Goal: Task Accomplishment & Management: Complete application form

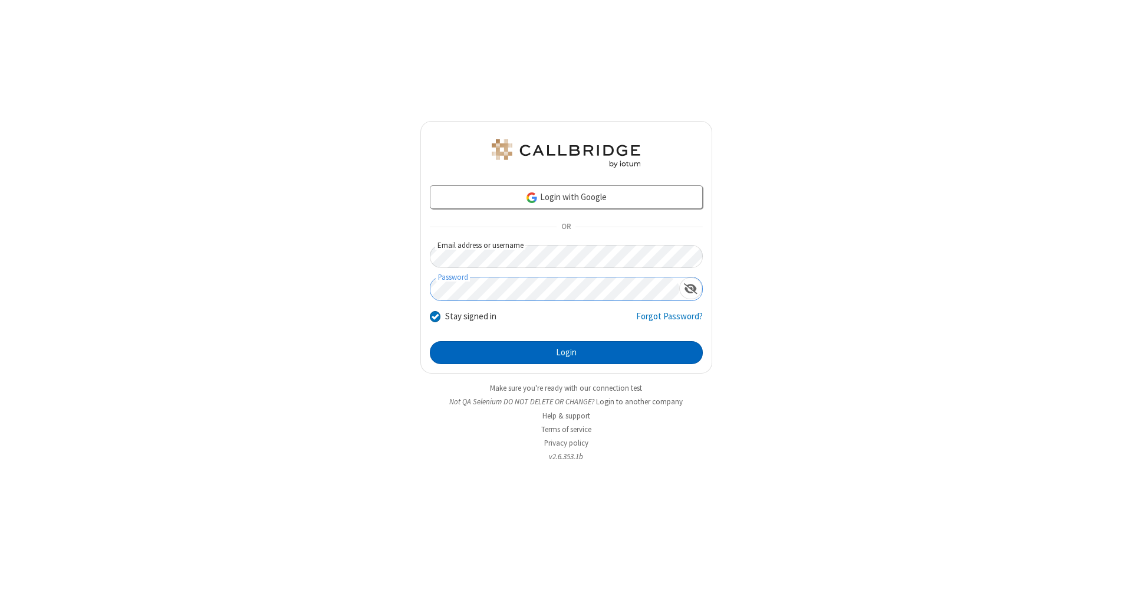
click at [566, 353] on button "Login" at bounding box center [566, 353] width 273 height 24
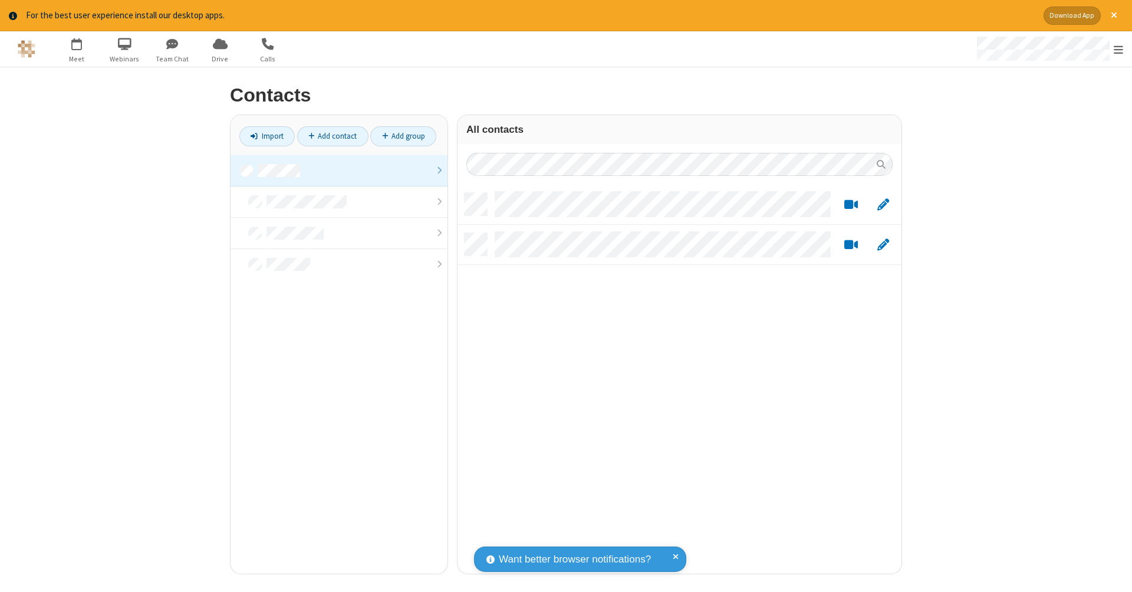
click at [339, 170] on link at bounding box center [339, 170] width 217 height 31
click at [333, 136] on link "Add contact" at bounding box center [332, 136] width 71 height 20
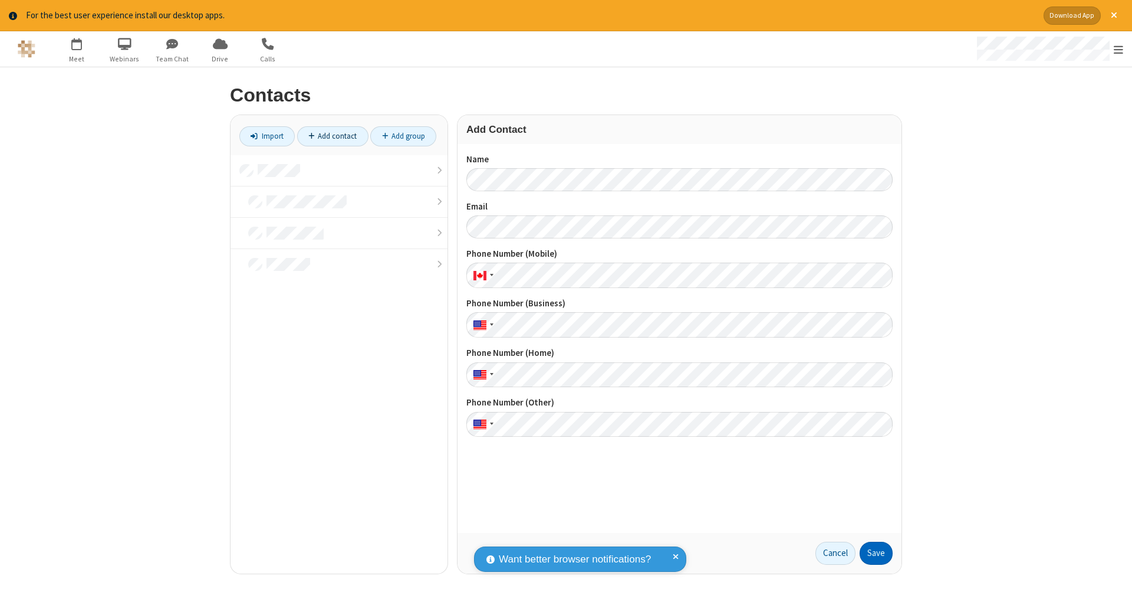
click at [877, 553] on button "Save" at bounding box center [876, 553] width 33 height 24
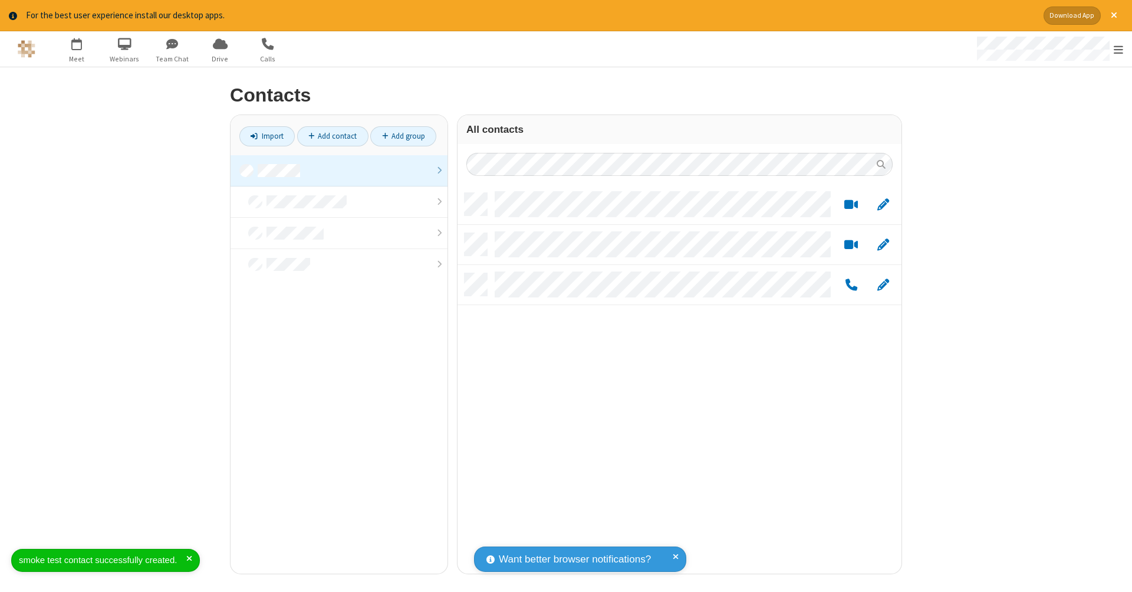
scroll to position [380, 435]
click at [333, 136] on link "Add contact" at bounding box center [332, 136] width 71 height 20
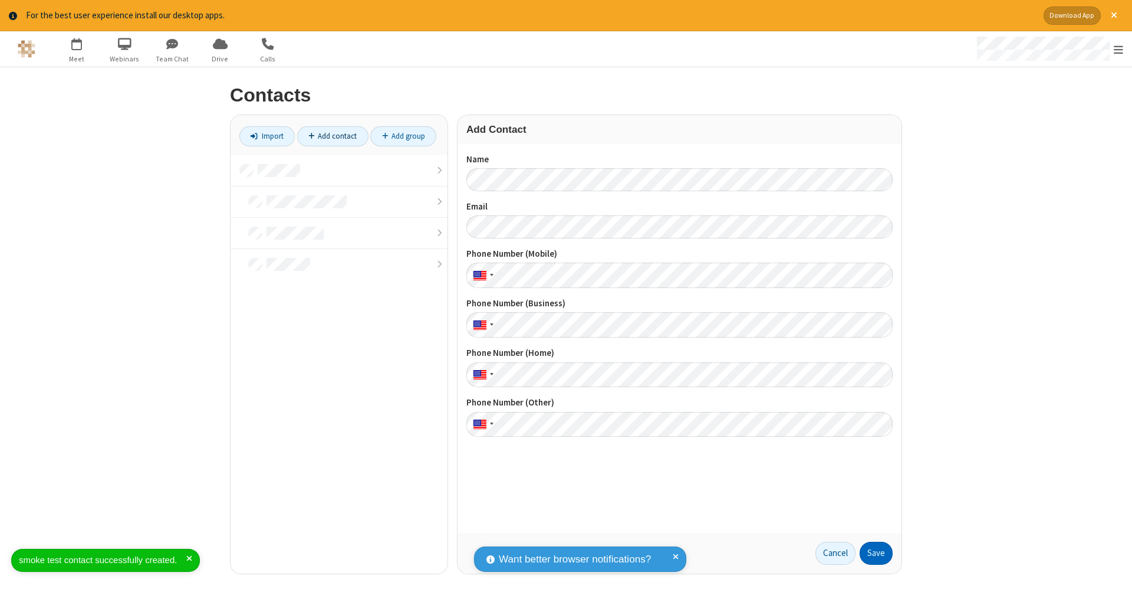
click at [877, 553] on button "Save" at bounding box center [876, 553] width 33 height 24
